Goal: Task Accomplishment & Management: Use online tool/utility

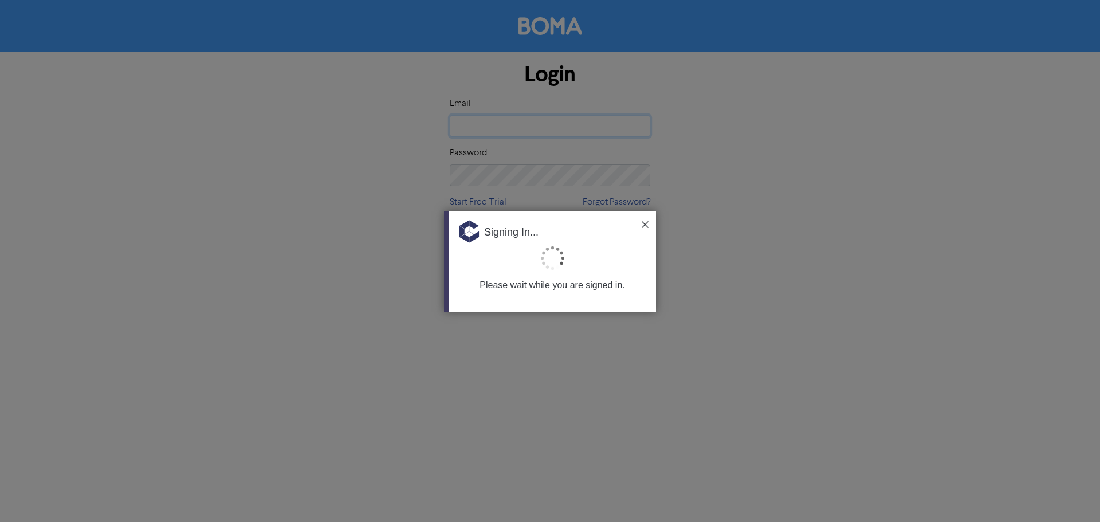
type input "[EMAIL_ADDRESS][DOMAIN_NAME]"
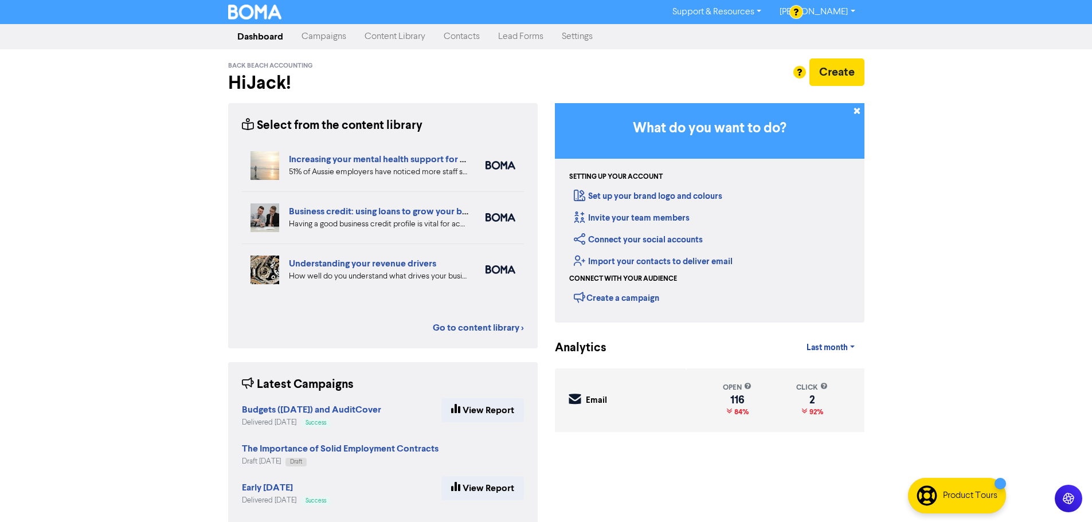
click at [313, 37] on link "Campaigns" at bounding box center [323, 36] width 63 height 23
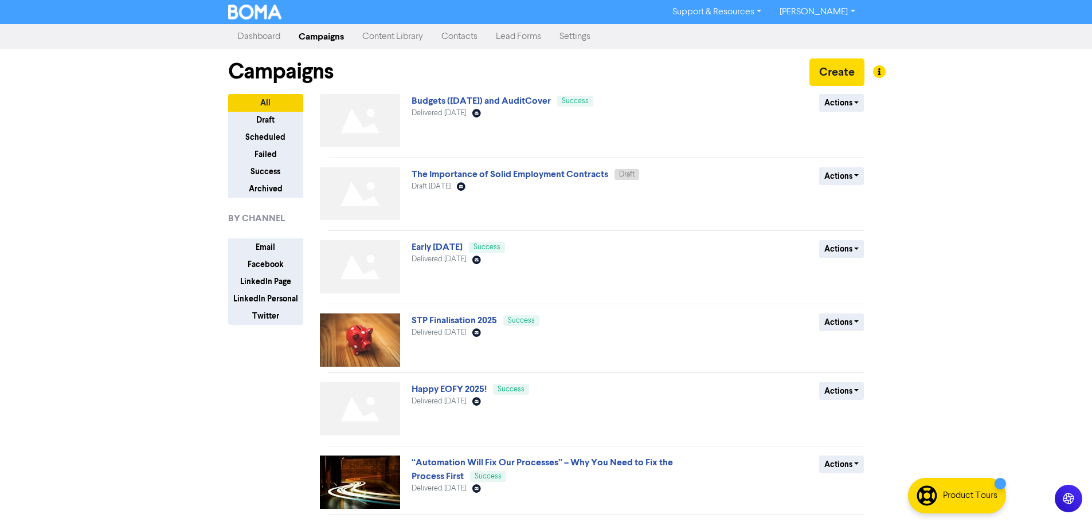
drag, startPoint x: 485, startPoint y: 332, endPoint x: 413, endPoint y: 333, distance: 72.2
click at [413, 333] on span "Delivered [DATE]" at bounding box center [439, 332] width 54 height 7
click at [257, 362] on div "All Draft Scheduled Failed Success Archived BY CHANNEL Email Facebook LinkedIn …" at bounding box center [274, 466] width 109 height 745
